Goal: Find specific page/section: Find specific page/section

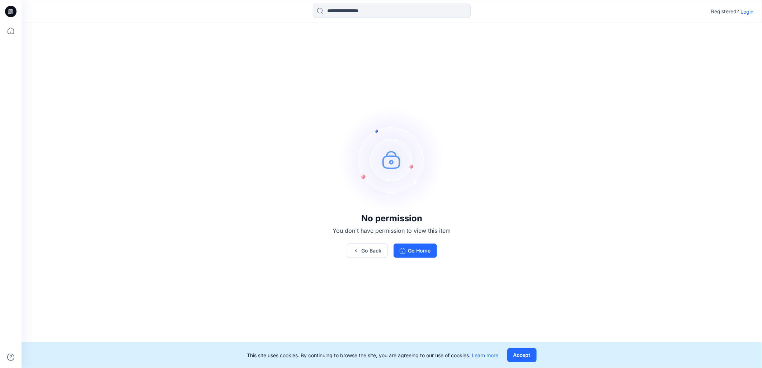
click at [749, 11] on p "Login" at bounding box center [746, 12] width 13 height 8
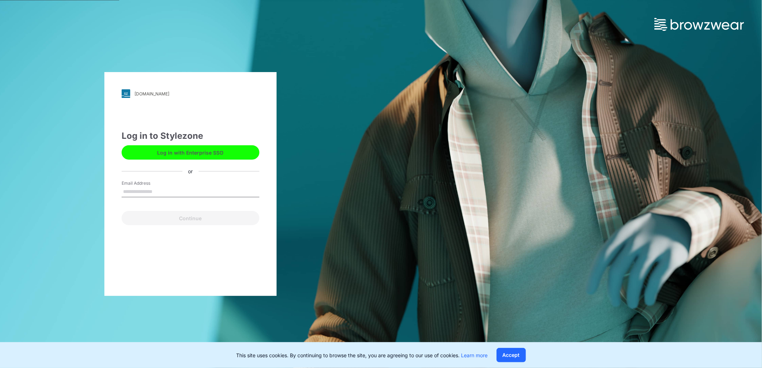
click at [200, 152] on button "Log in with Enterprise SSO" at bounding box center [191, 152] width 138 height 14
click at [144, 189] on input "Email Address" at bounding box center [191, 192] width 138 height 11
type input "**********"
click at [187, 225] on button "Continue" at bounding box center [191, 218] width 138 height 14
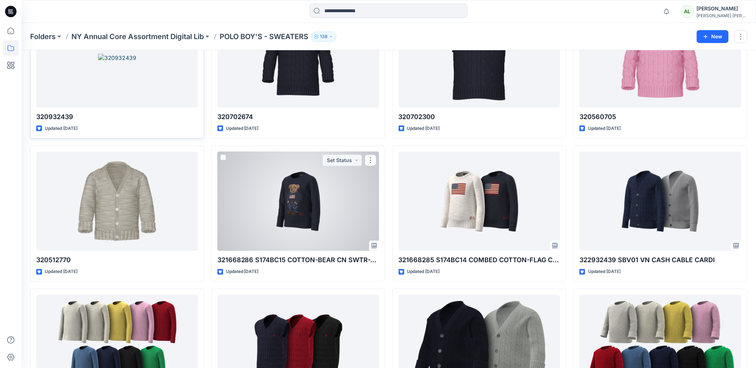
scroll to position [76, 0]
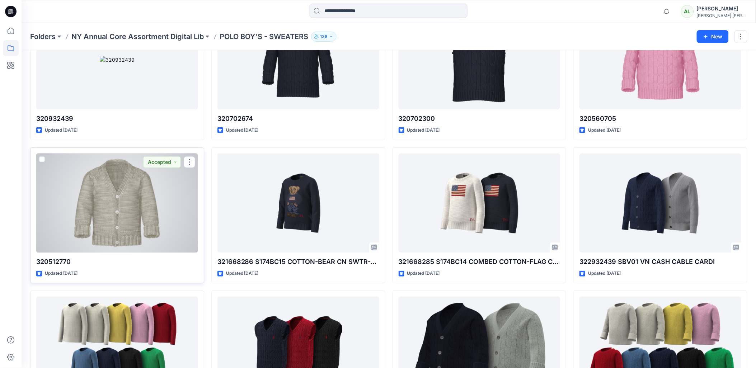
click at [147, 196] on div at bounding box center [117, 203] width 162 height 99
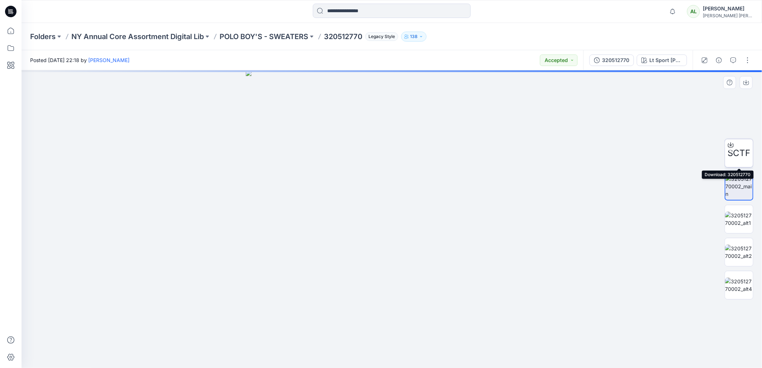
click at [729, 145] on icon at bounding box center [731, 145] width 6 height 6
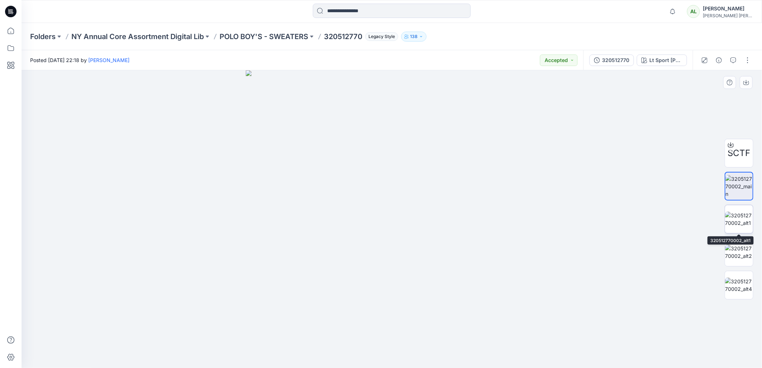
click at [736, 216] on img at bounding box center [739, 219] width 28 height 15
click at [748, 255] on img at bounding box center [739, 252] width 28 height 15
click at [655, 124] on div at bounding box center [392, 219] width 740 height 298
